Goal: Information Seeking & Learning: Learn about a topic

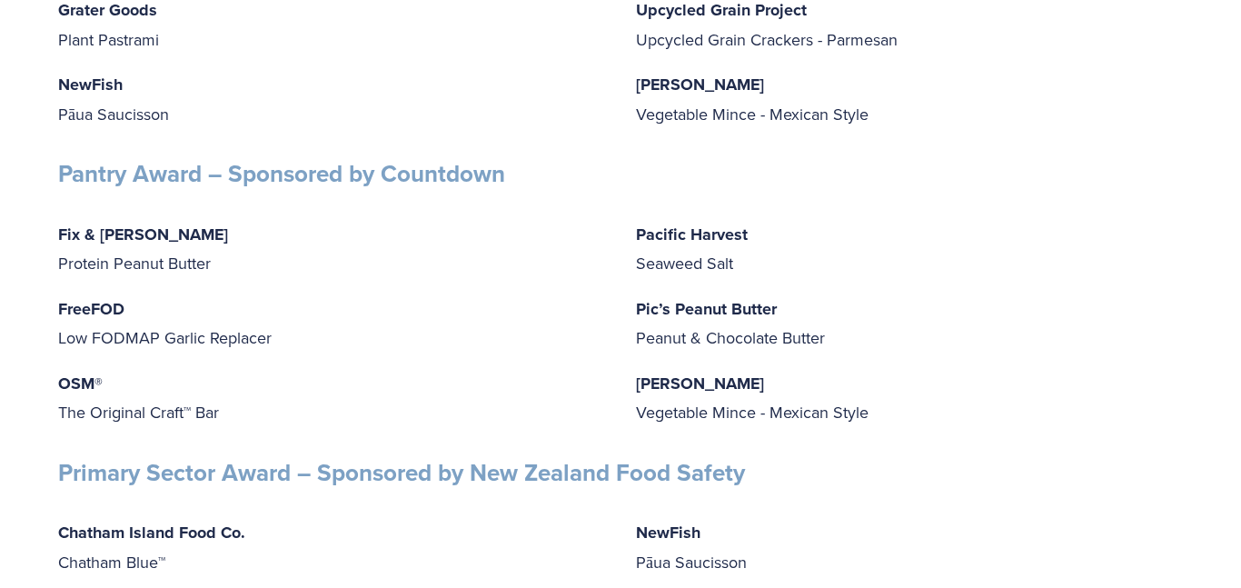
scroll to position [4297, 0]
click at [89, 237] on strong "Fix & [PERSON_NAME]" at bounding box center [143, 234] width 170 height 24
drag, startPoint x: 57, startPoint y: 264, endPoint x: 389, endPoint y: 295, distance: 333.2
click at [389, 295] on div "Fix & Fogg Protein Peanut Butter FreeFOD Low FODMAP Garlic Replacer OSM® The Or…" at bounding box center [331, 322] width 547 height 207
click at [294, 331] on p "FreeFOD Low FODMAP Garlic Replacer" at bounding box center [331, 323] width 547 height 58
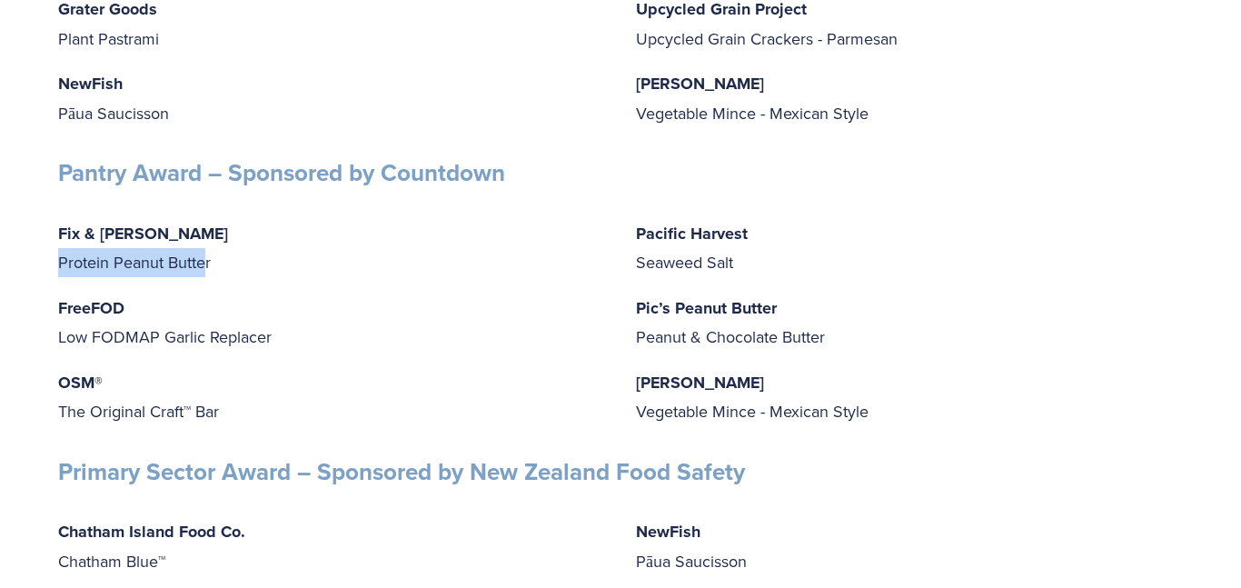
drag, startPoint x: 58, startPoint y: 259, endPoint x: 209, endPoint y: 270, distance: 151.2
click at [209, 270] on p "Fix & Fogg Protein Peanut Butter" at bounding box center [331, 248] width 547 height 58
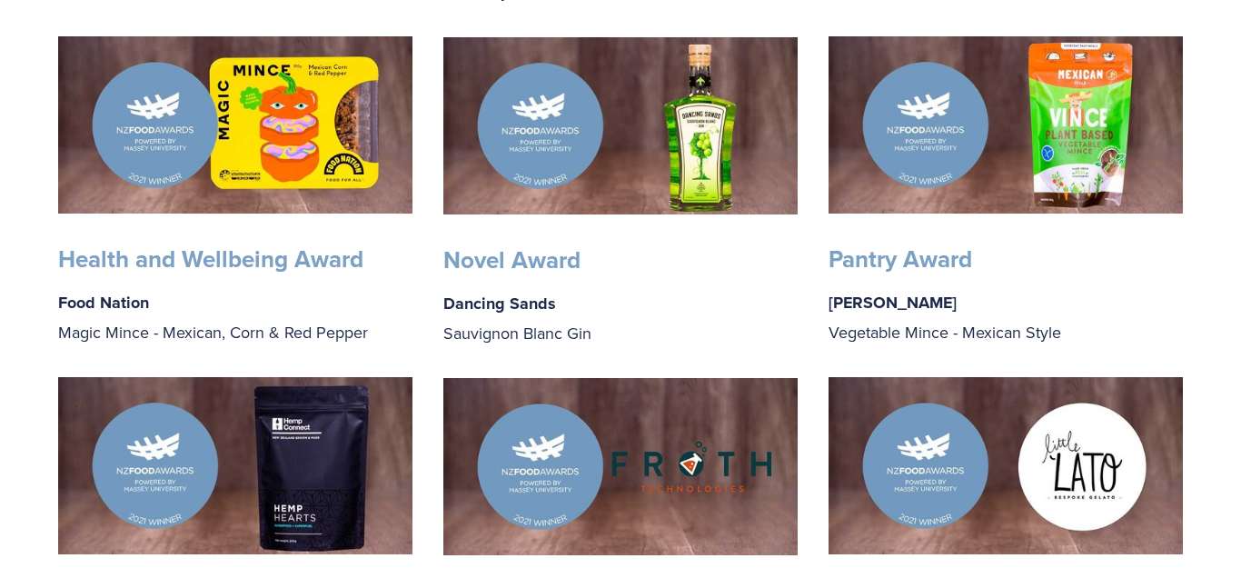
scroll to position [1124, 0]
